Goal: Transaction & Acquisition: Purchase product/service

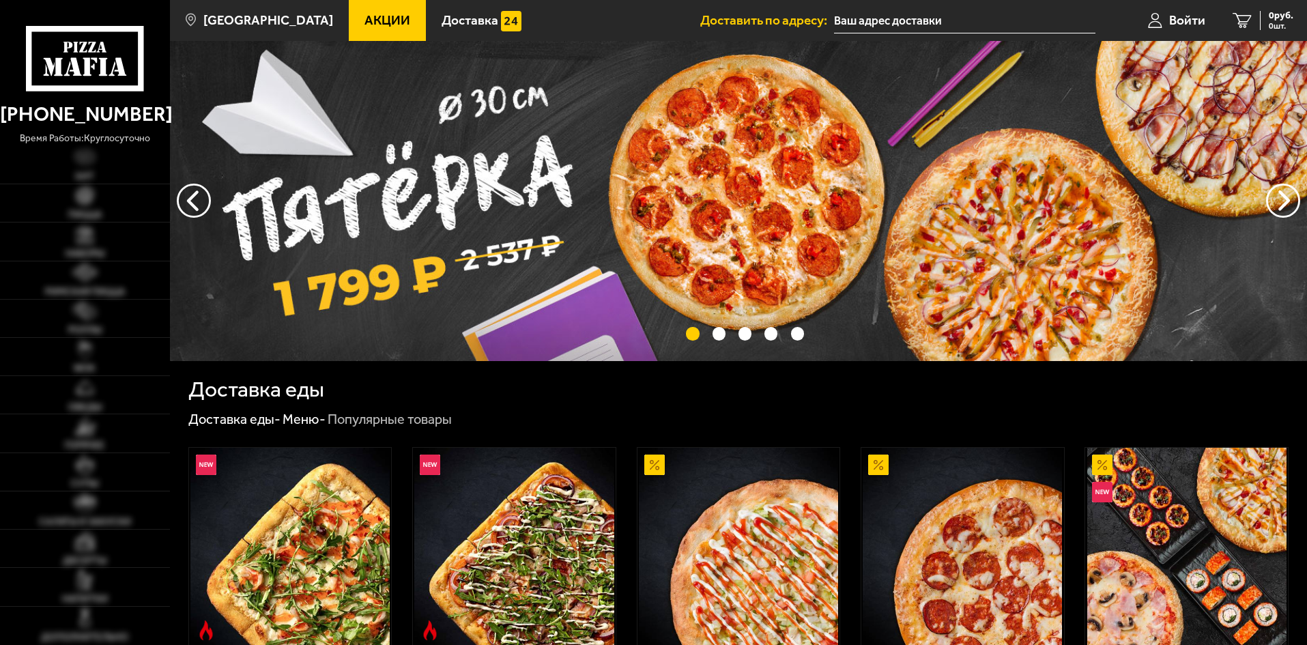
type input "[STREET_ADDRESS]"
click at [365, 16] on span "Акции" at bounding box center [387, 20] width 46 height 13
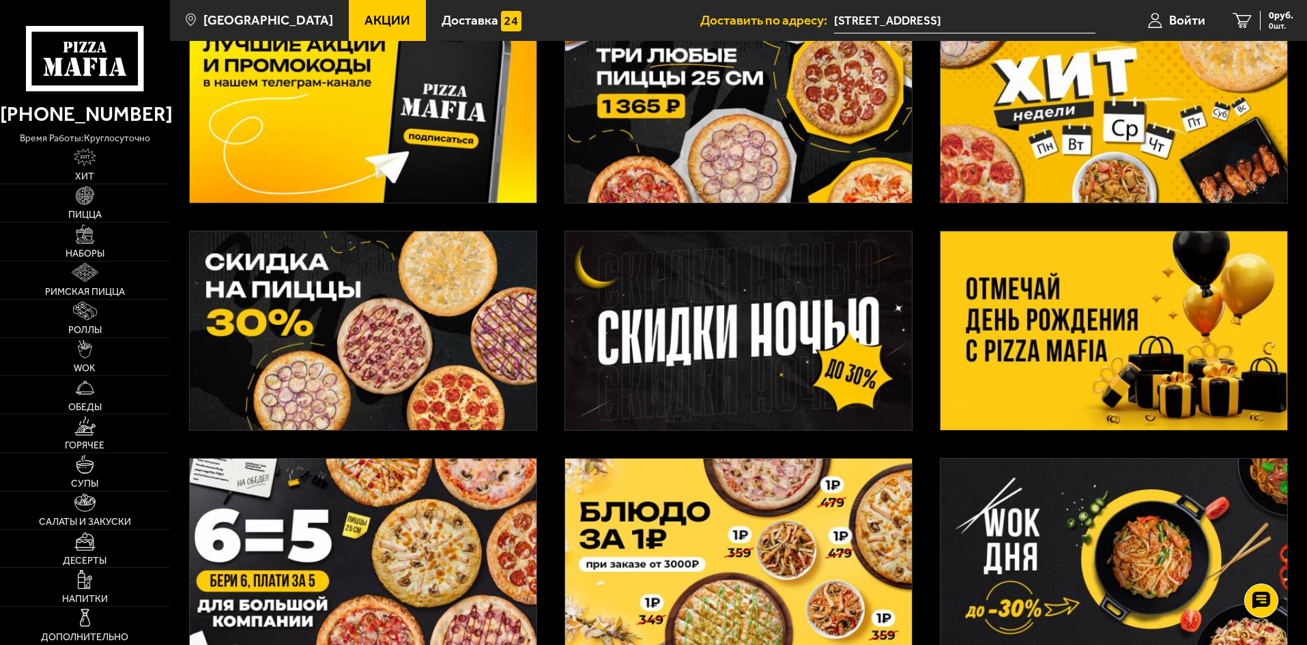
scroll to position [136, 0]
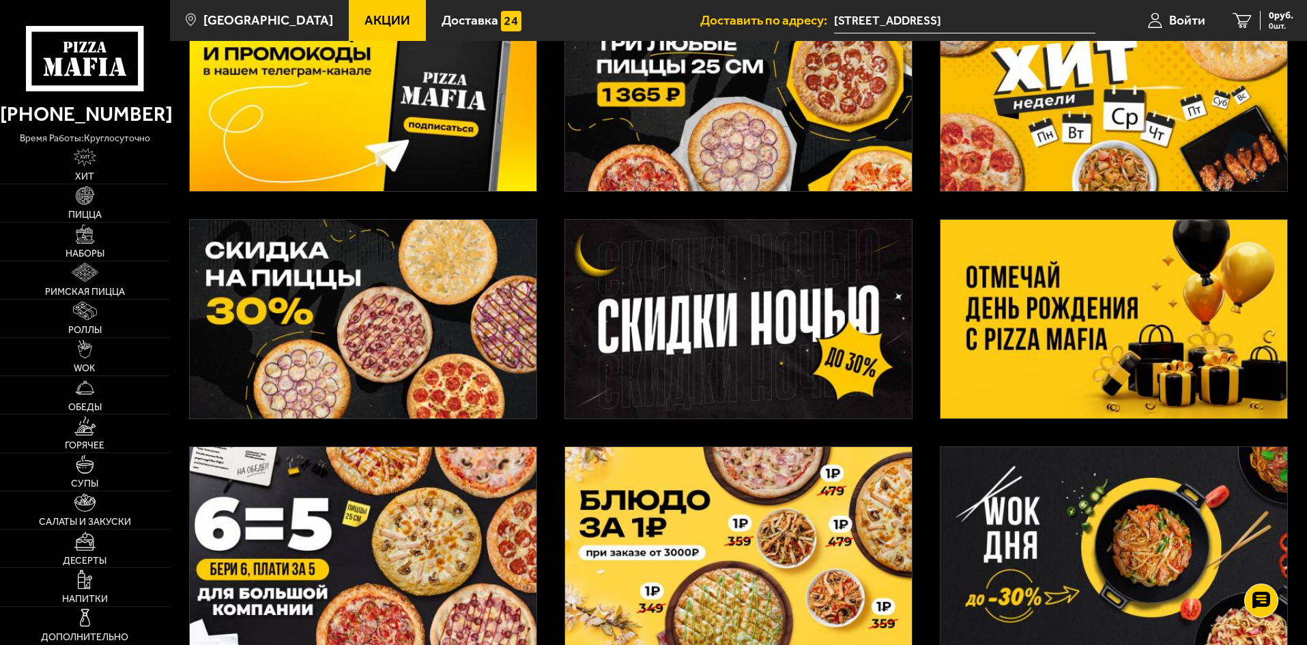
click at [682, 258] on img at bounding box center [738, 319] width 347 height 199
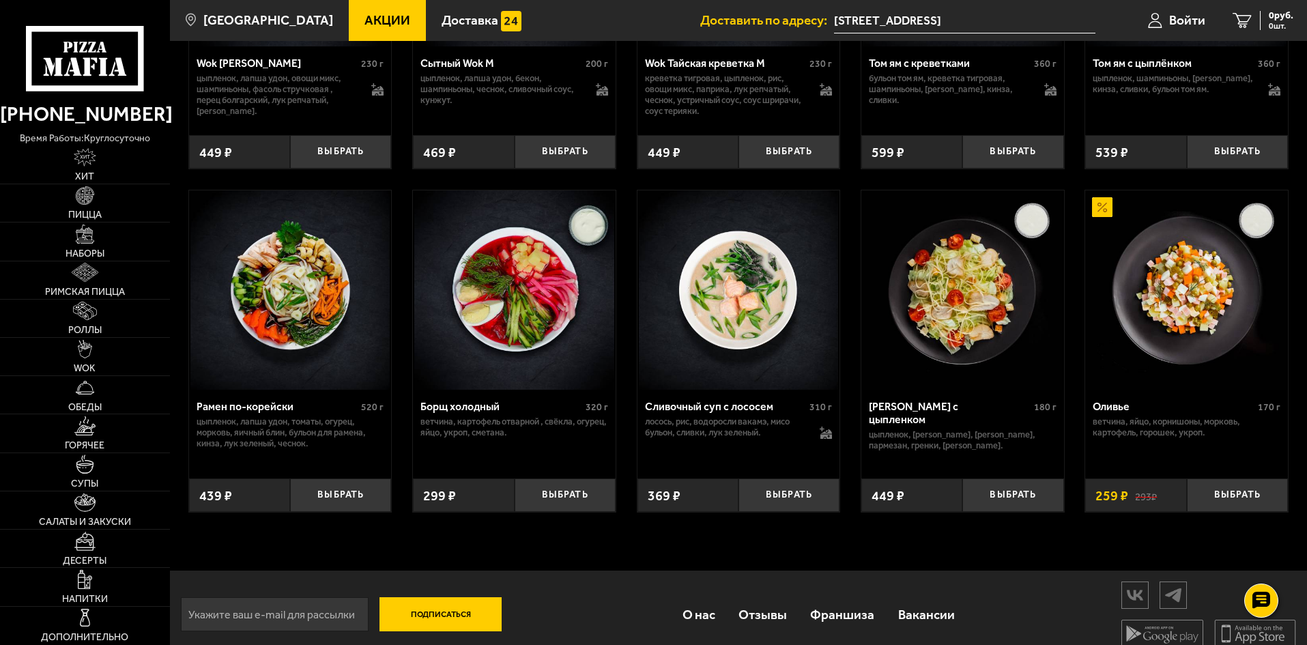
scroll to position [1762, 0]
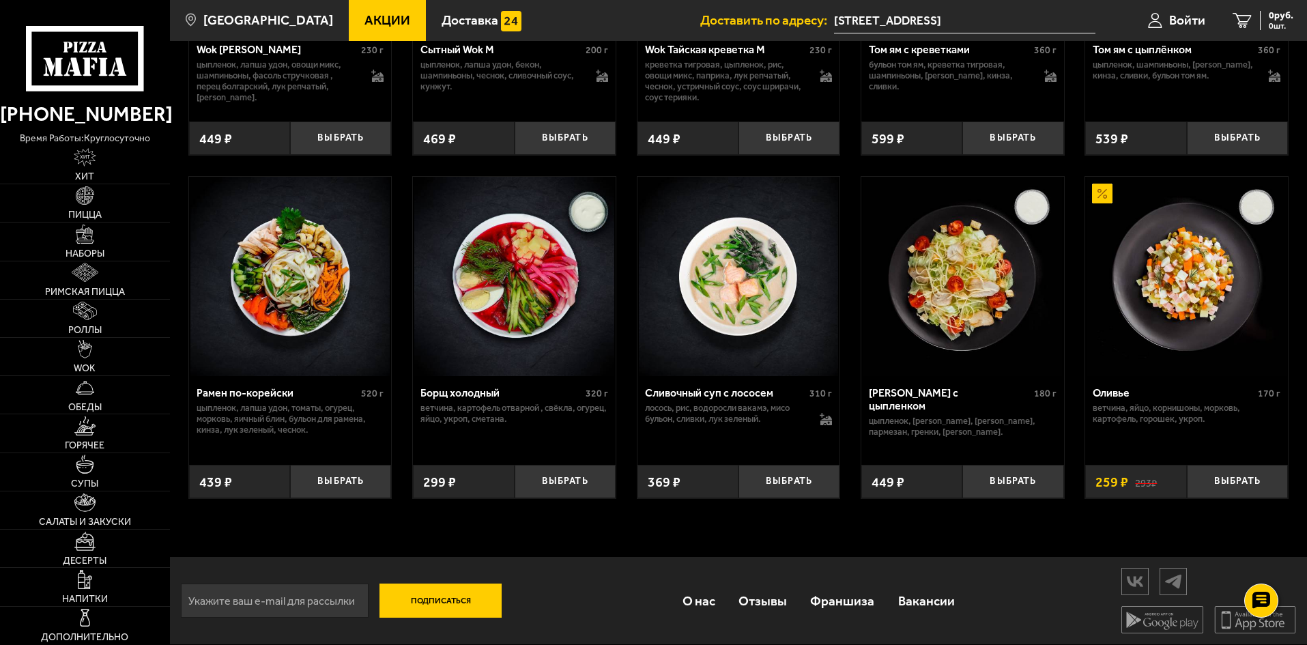
click at [344, 310] on img at bounding box center [289, 276] width 199 height 199
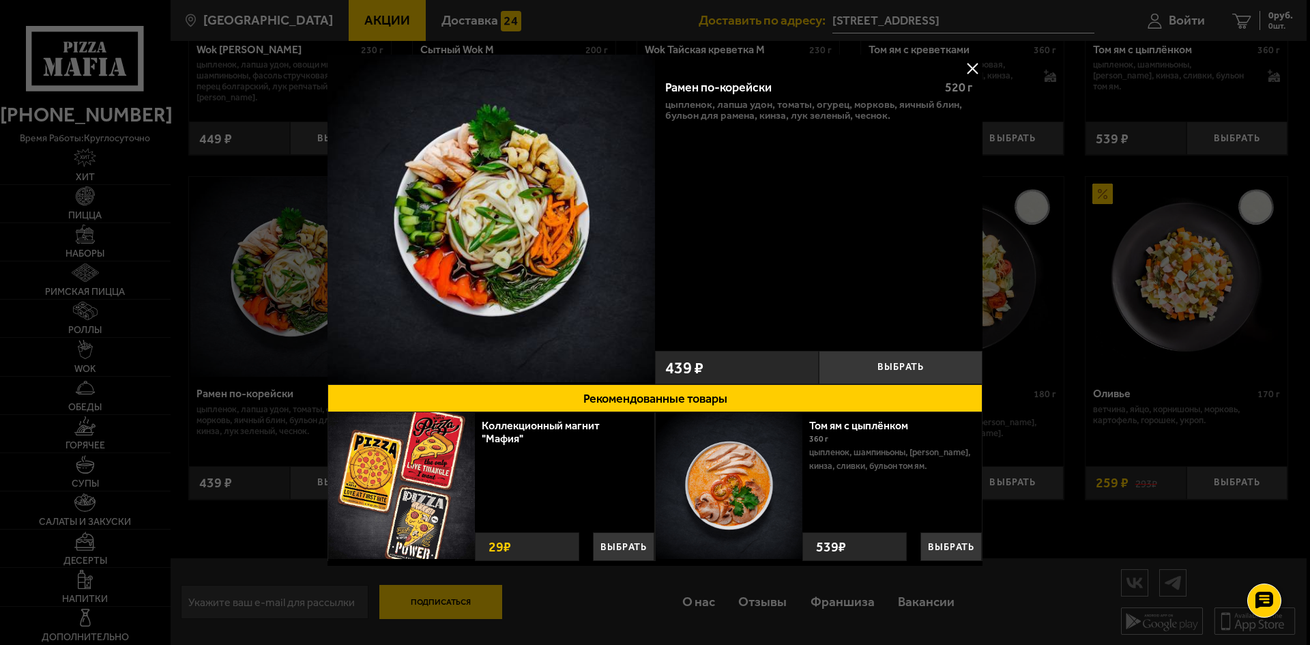
click at [1031, 242] on div at bounding box center [655, 322] width 1310 height 645
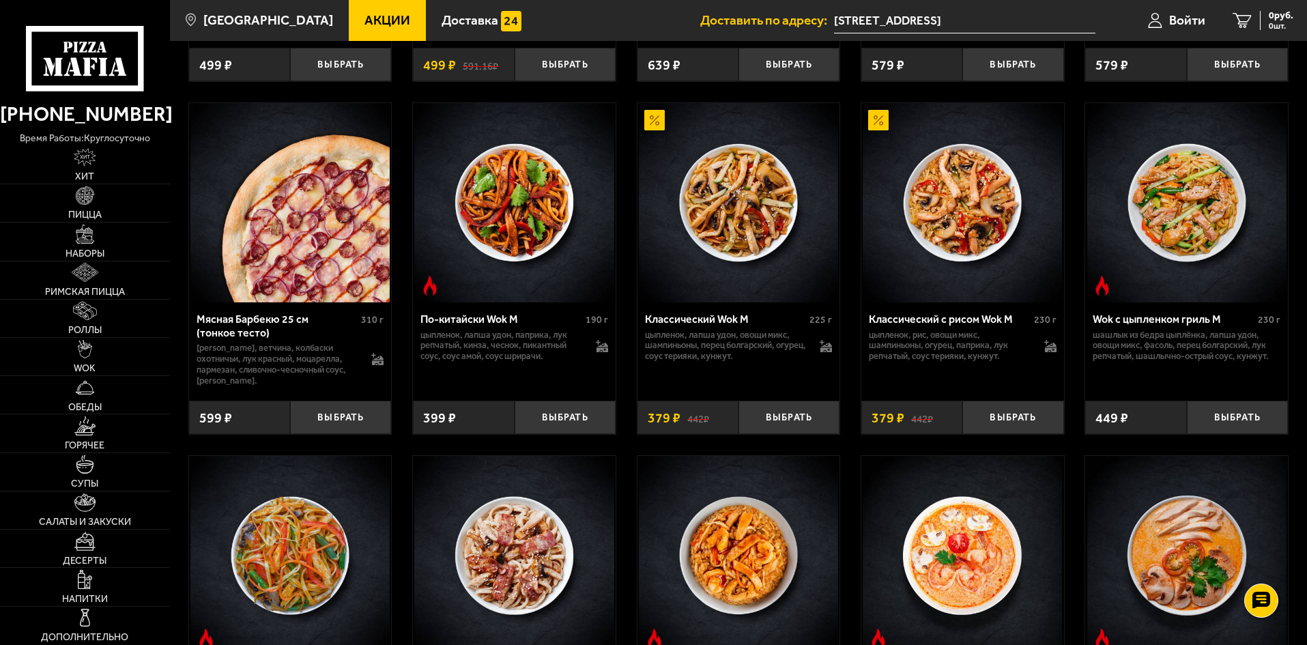
scroll to position [1148, 0]
